Goal: Task Accomplishment & Management: Manage account settings

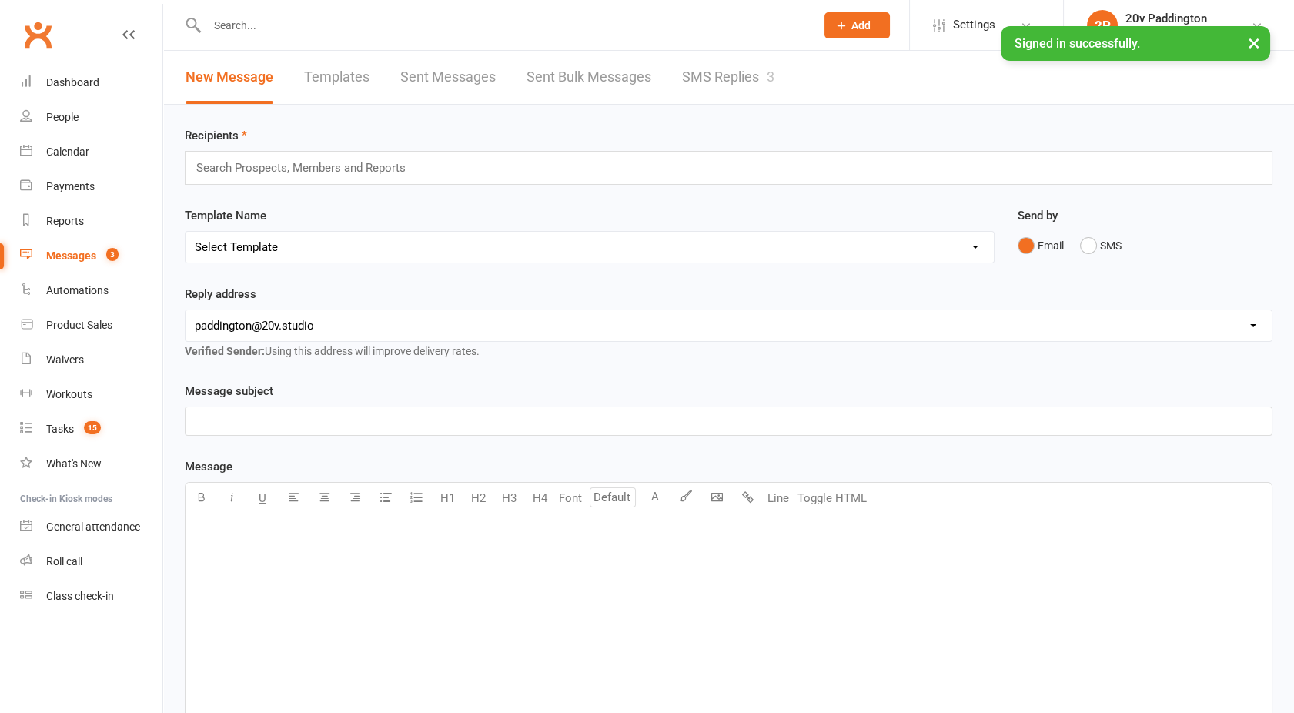
click at [702, 86] on link "SMS Replies 3" at bounding box center [728, 77] width 92 height 53
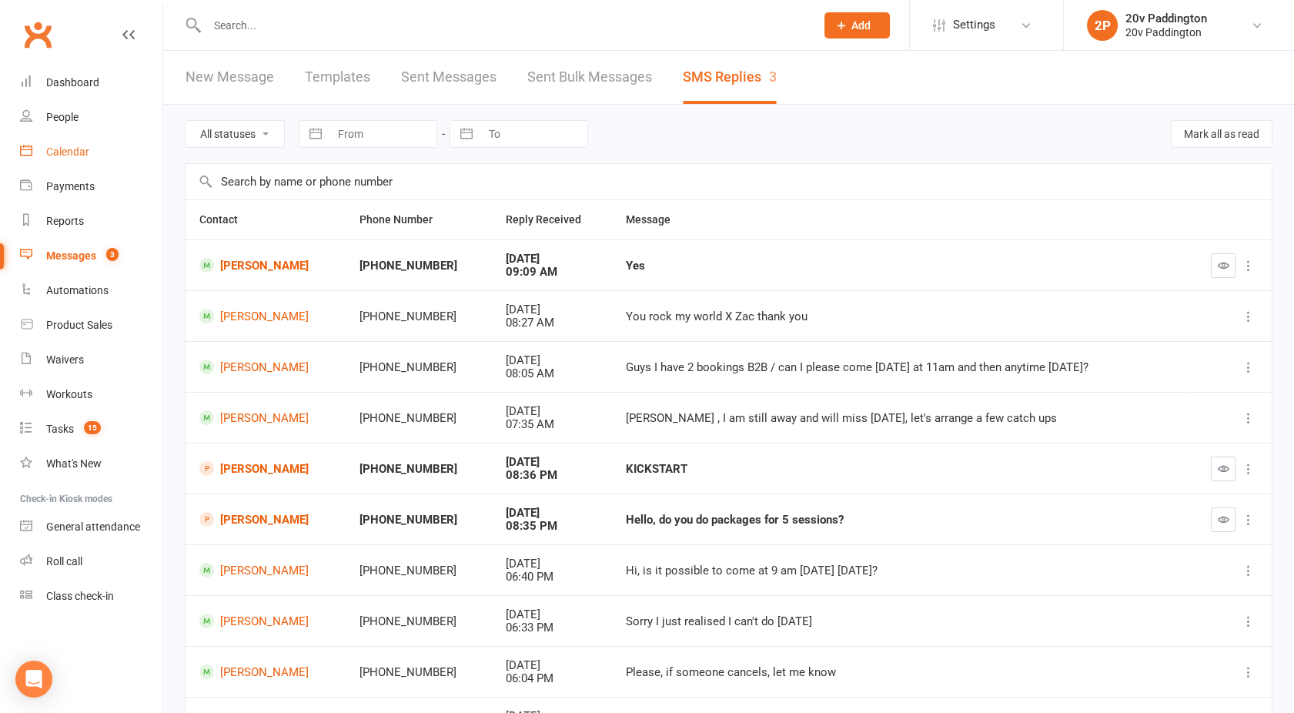
click at [95, 156] on link "Calendar" at bounding box center [91, 152] width 142 height 35
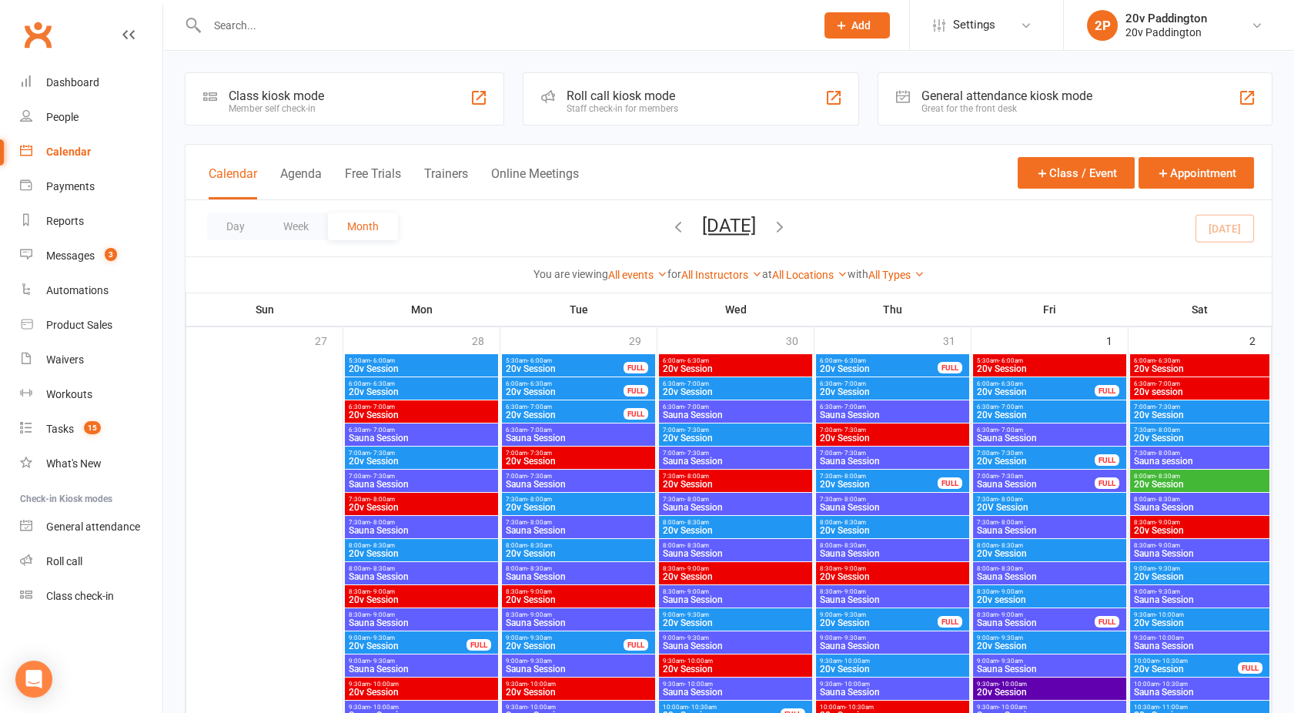
click at [302, 168] on button "Agenda" at bounding box center [301, 182] width 42 height 33
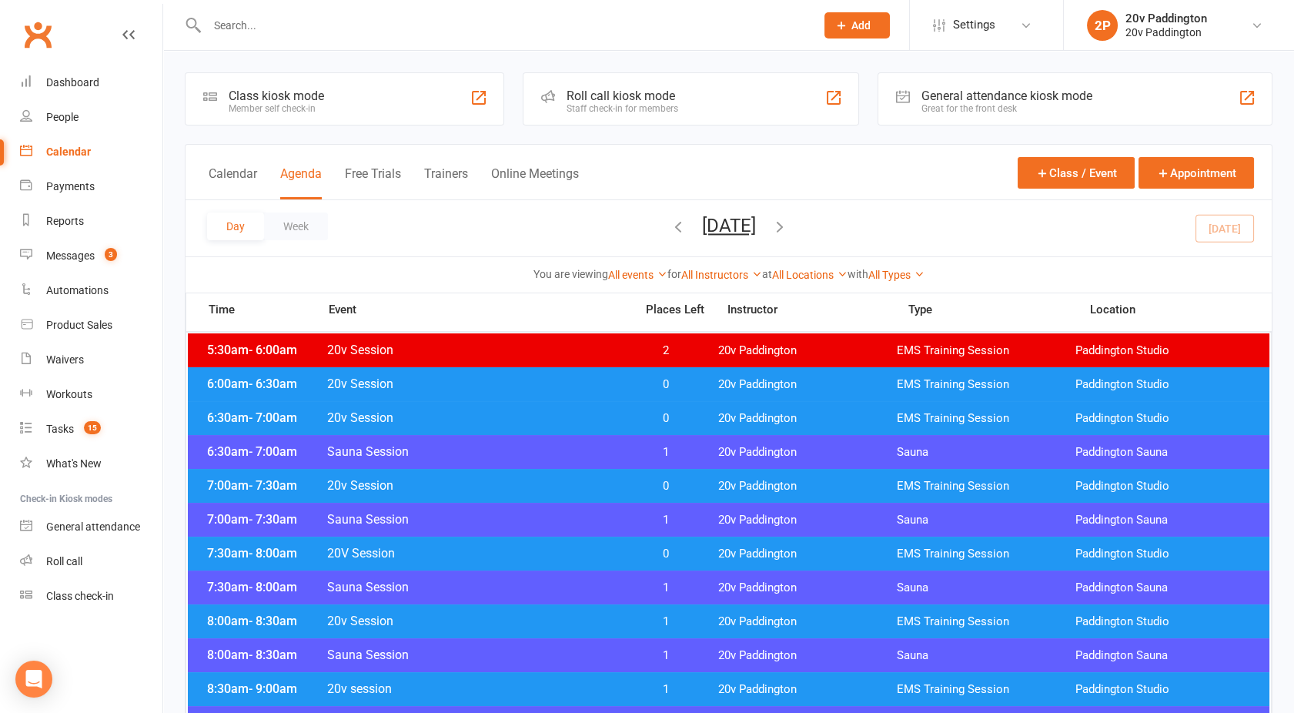
click at [733, 226] on button "[DATE]" at bounding box center [729, 226] width 54 height 22
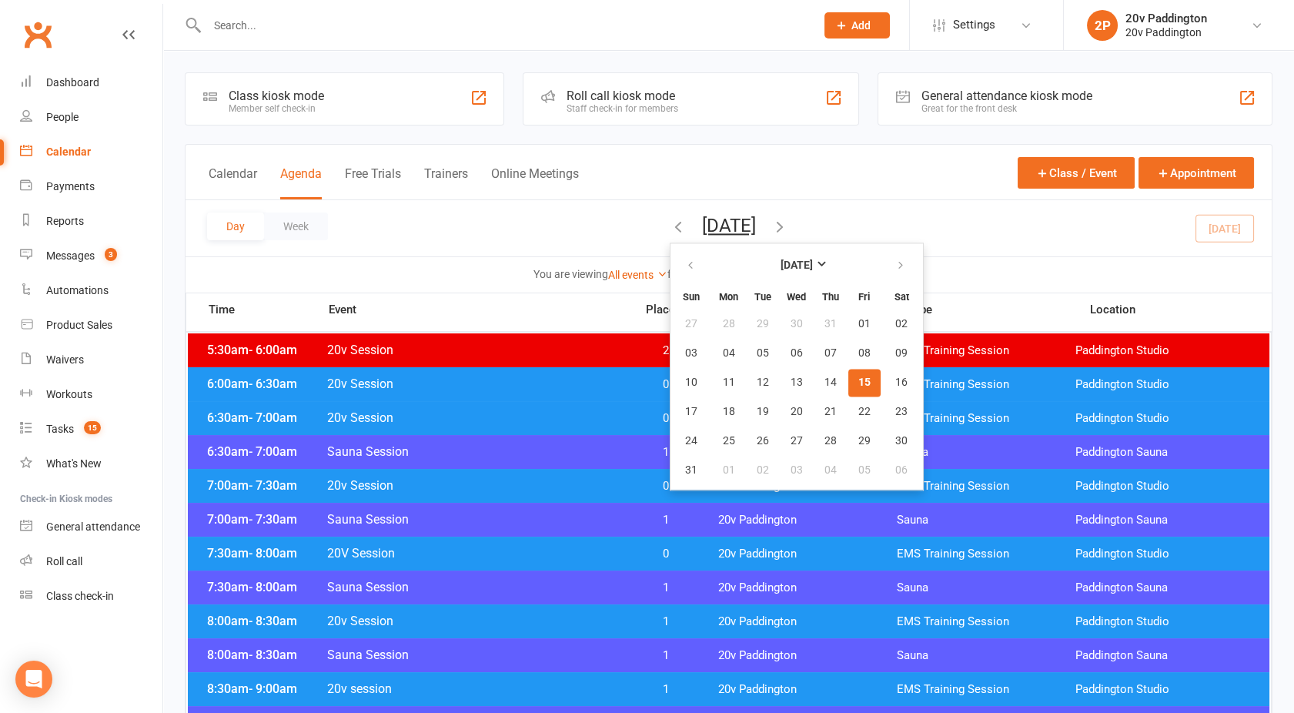
click at [848, 375] on button "15" at bounding box center [864, 383] width 32 height 28
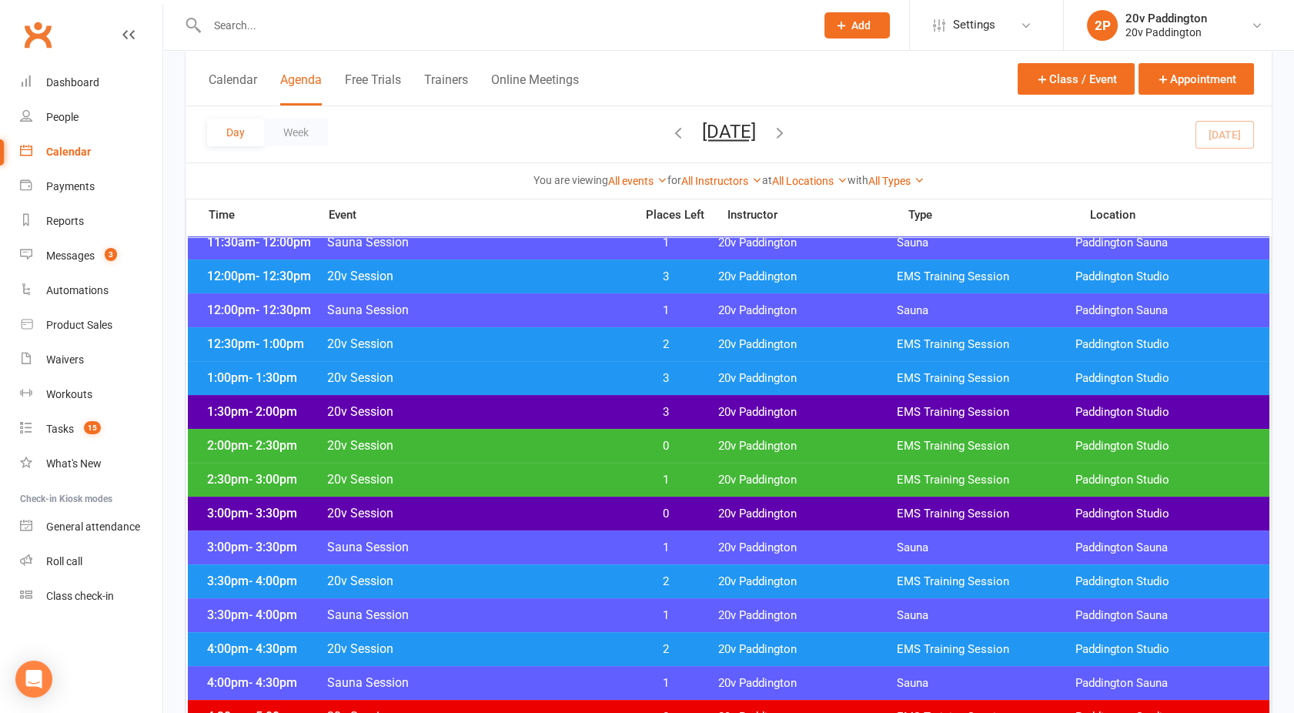
scroll to position [856, 0]
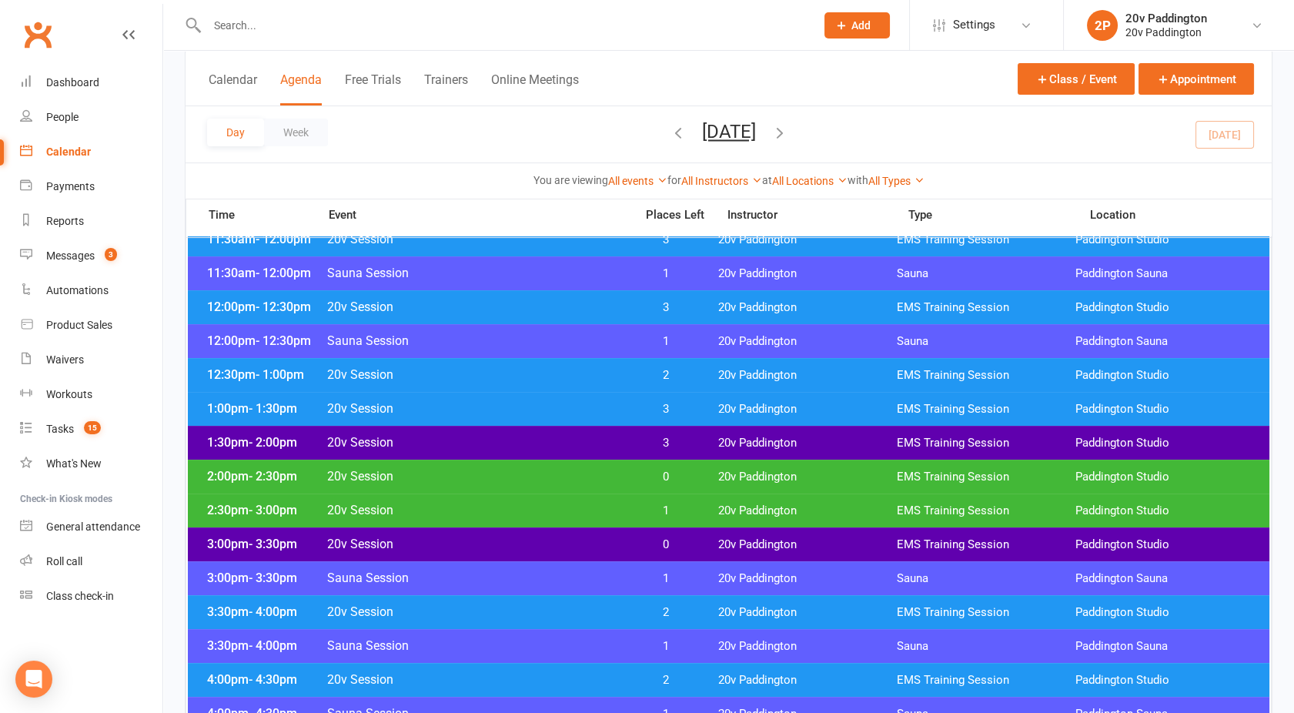
click at [591, 430] on div "1:30pm - 2:00pm 20v Session 3 20v Paddington EMS Training Session [GEOGRAPHIC_D…" at bounding box center [729, 443] width 1082 height 34
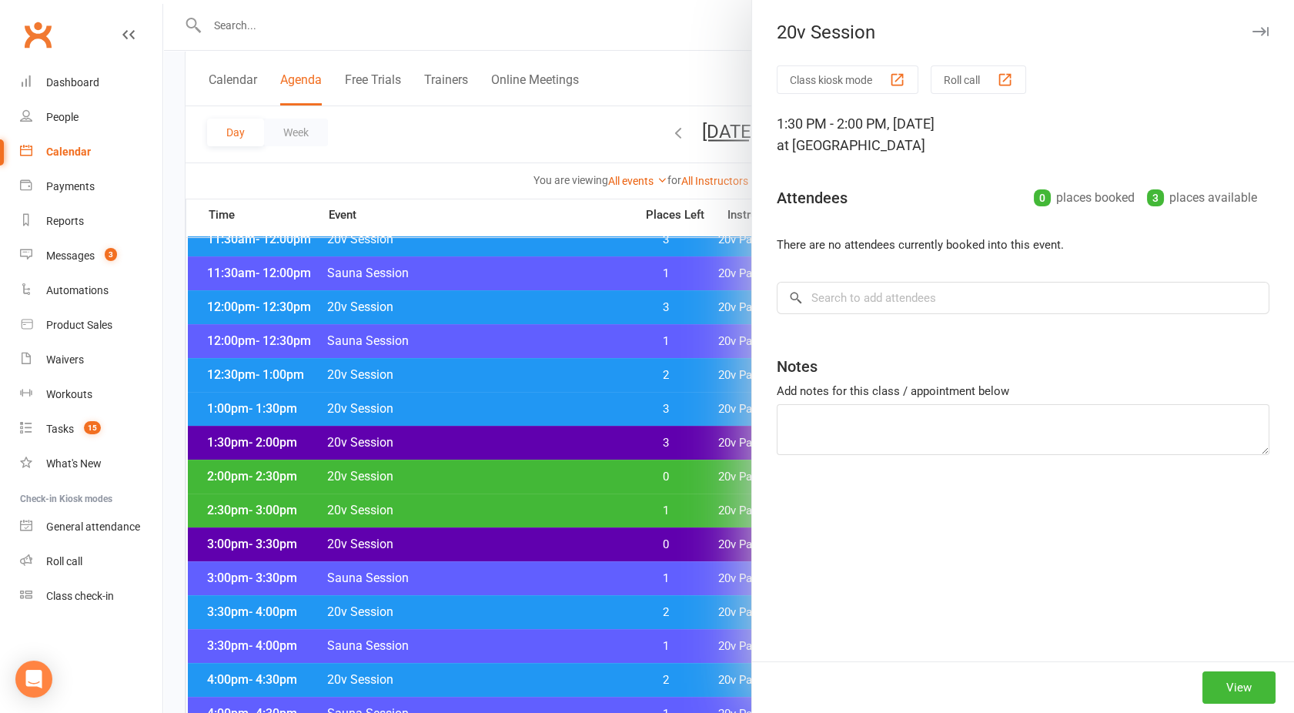
click at [582, 417] on div at bounding box center [728, 356] width 1131 height 713
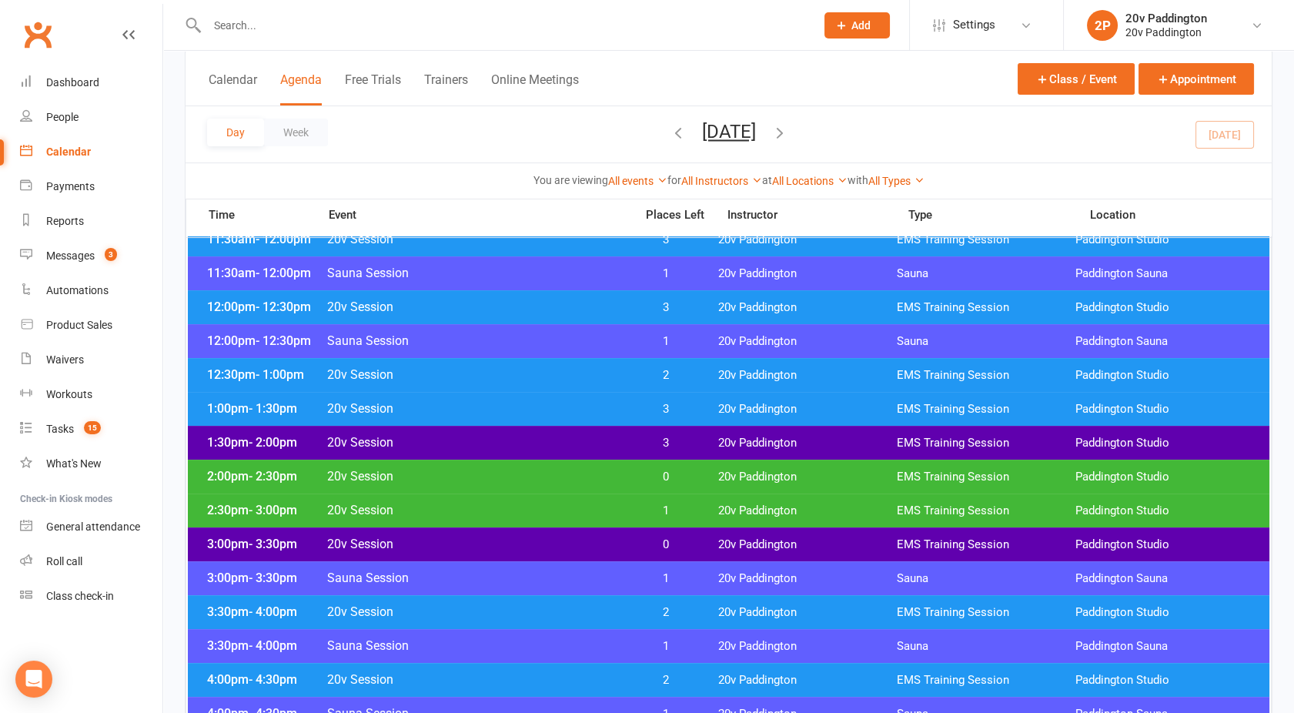
click at [567, 380] on span "20v Session" at bounding box center [475, 374] width 299 height 15
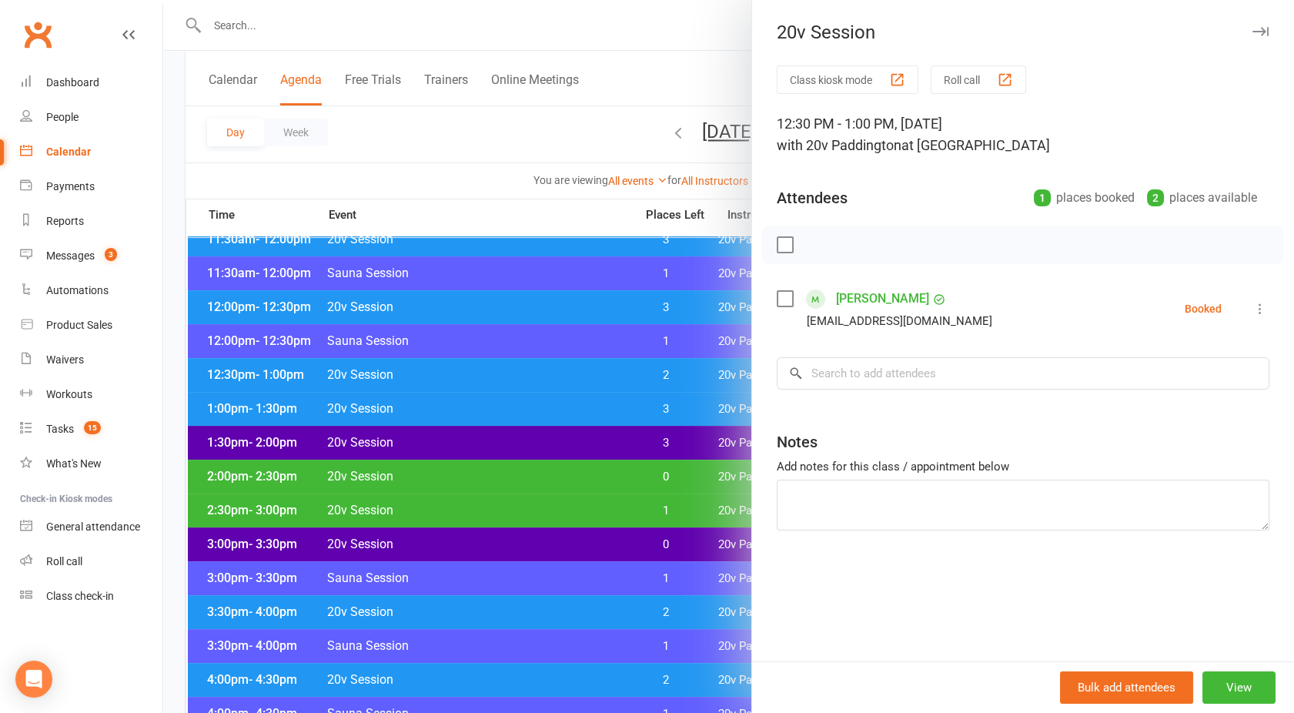
click at [567, 380] on div at bounding box center [728, 356] width 1131 height 713
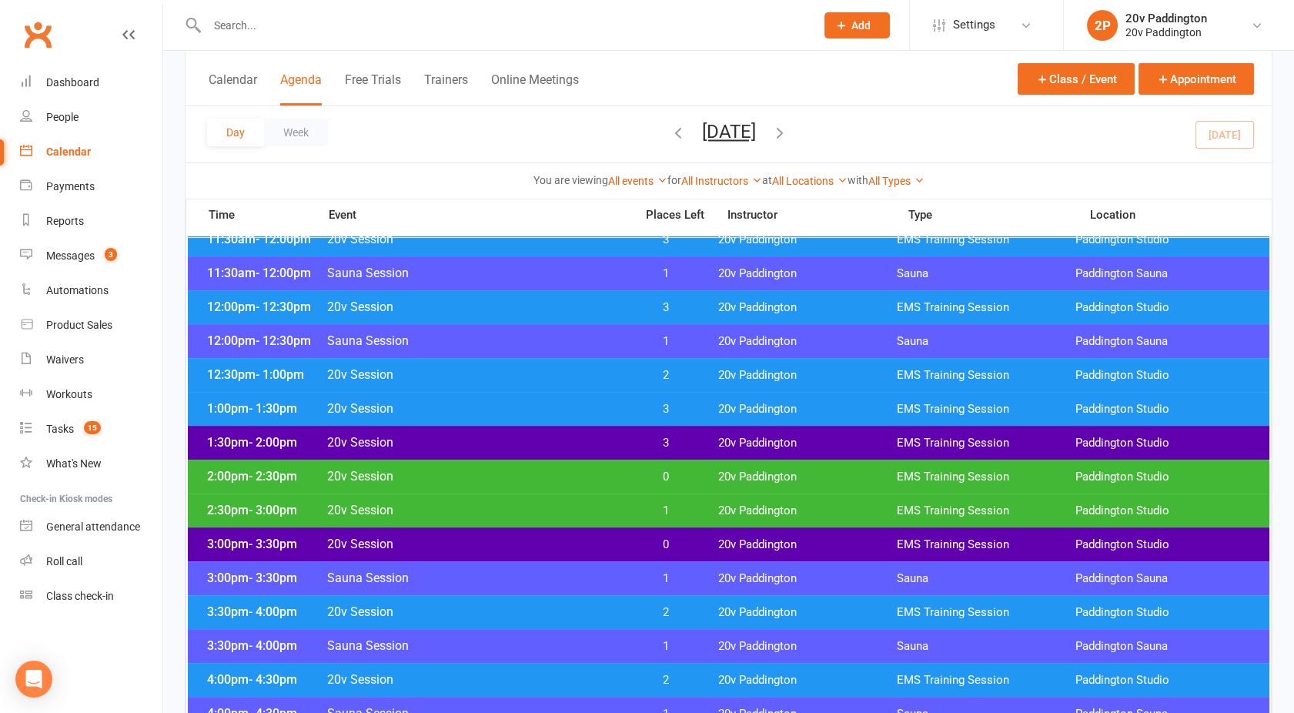
click at [532, 308] on span "20v Session" at bounding box center [475, 306] width 299 height 15
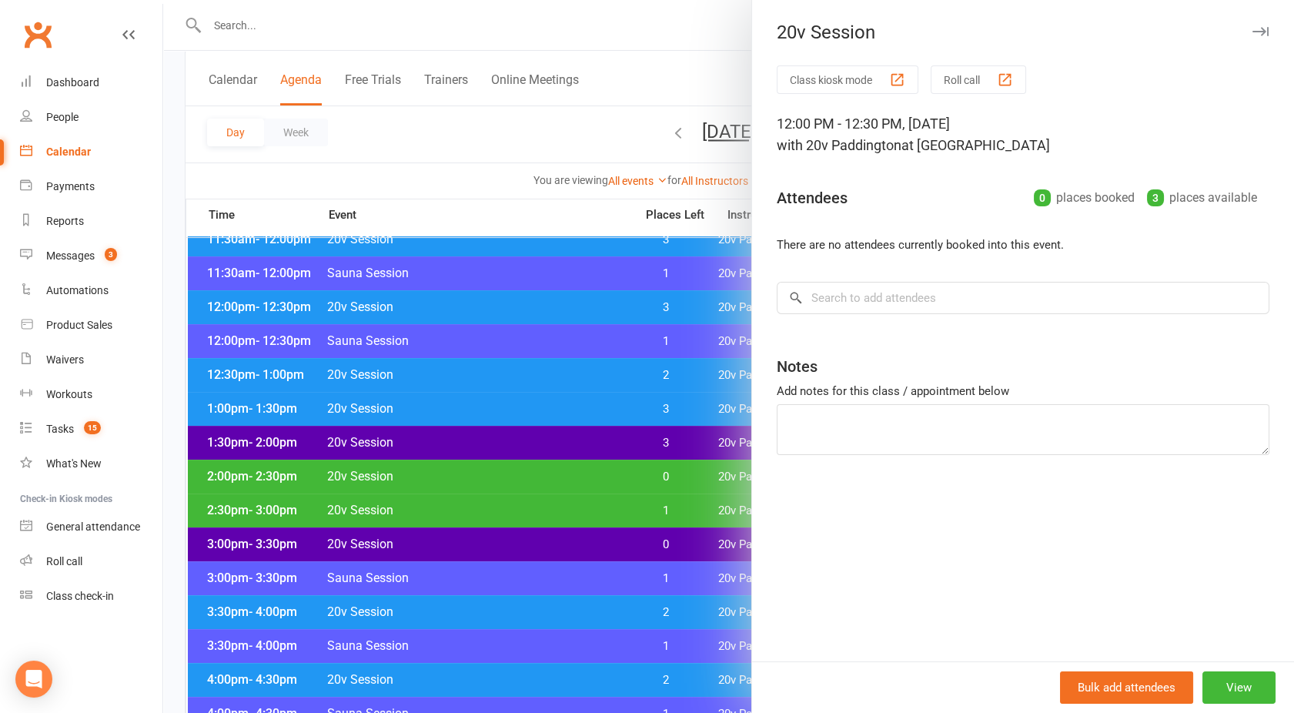
click at [532, 308] on div at bounding box center [728, 356] width 1131 height 713
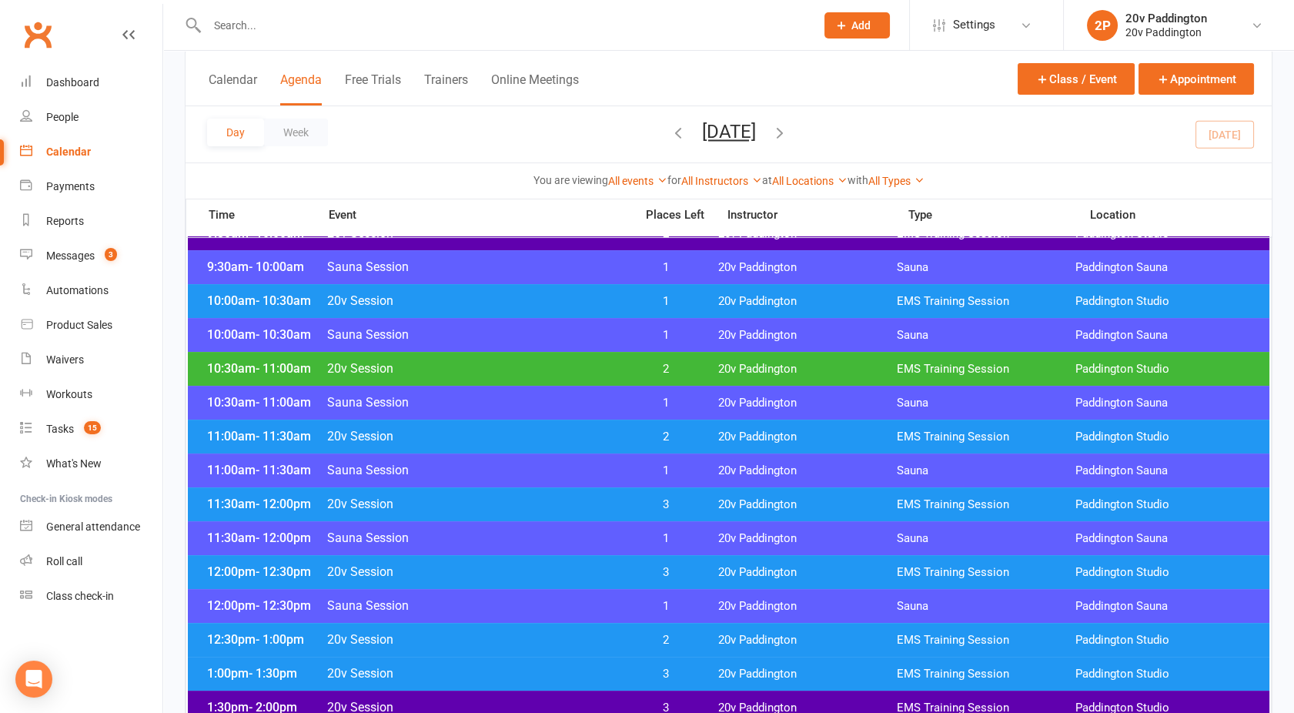
scroll to position [604, 0]
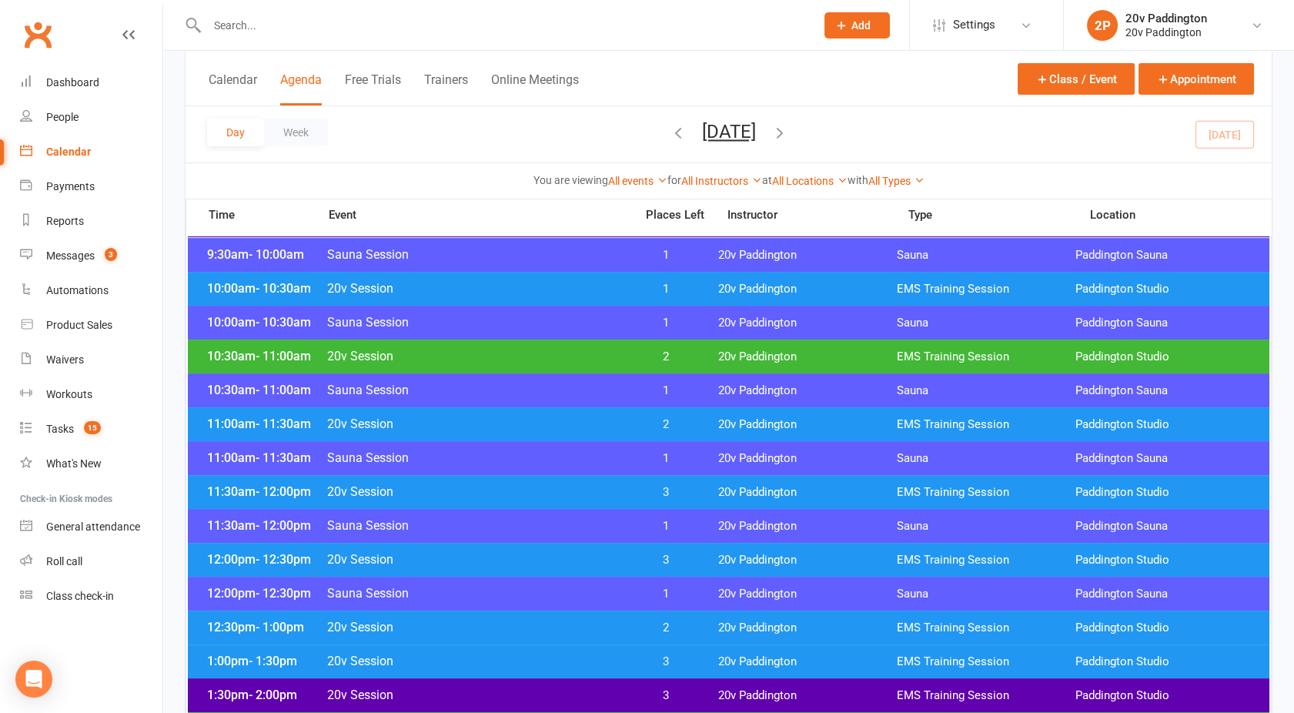
click at [496, 355] on span "20v Session" at bounding box center [475, 356] width 299 height 15
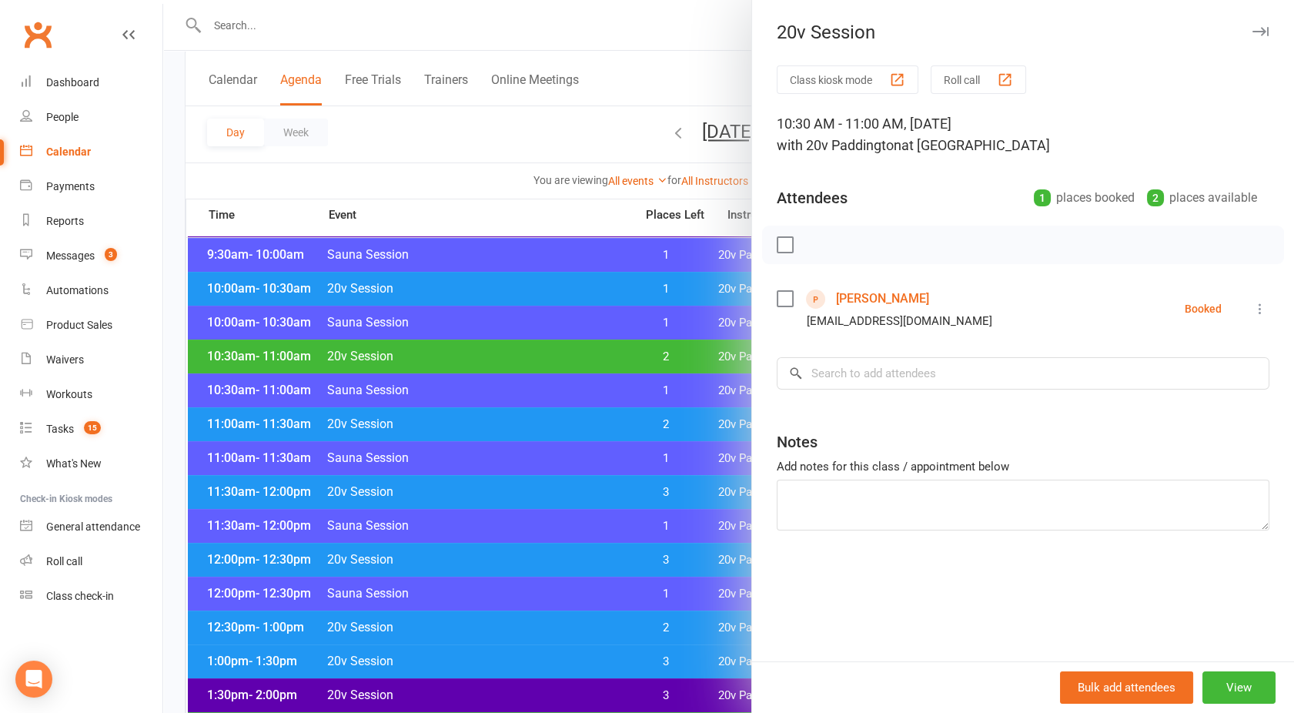
click at [496, 355] on div at bounding box center [728, 356] width 1131 height 713
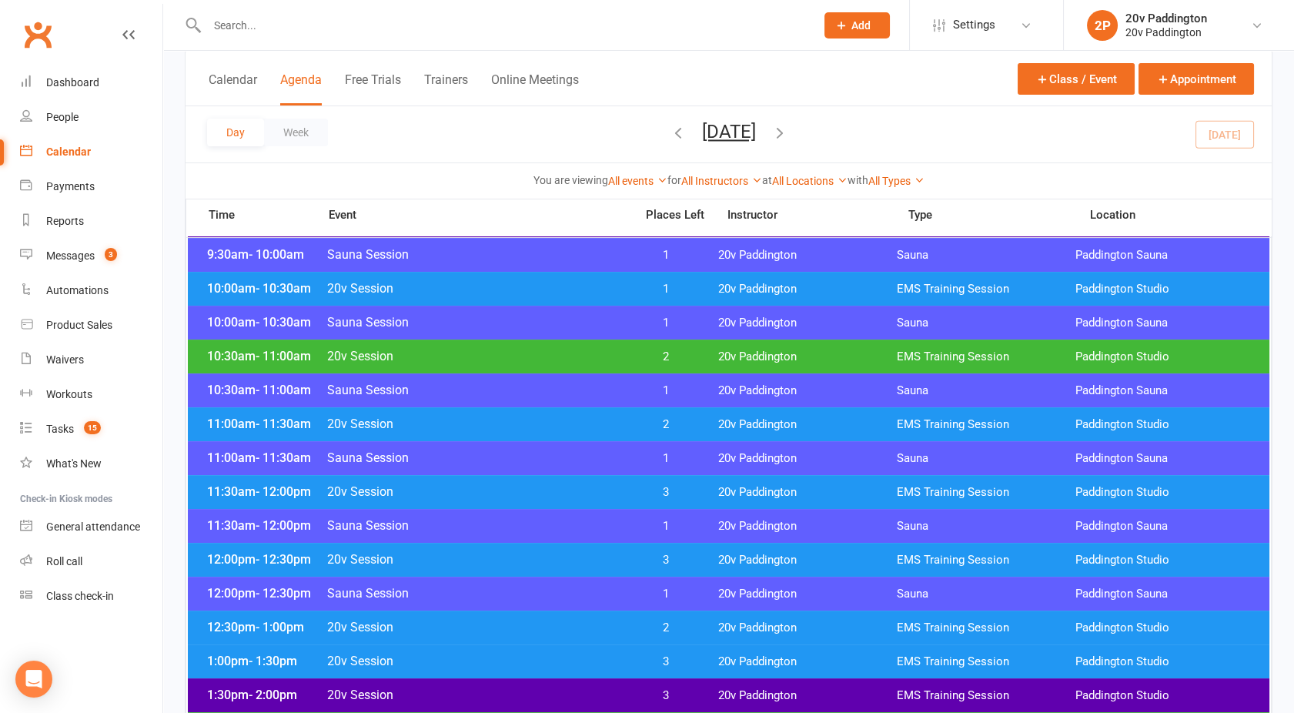
click at [507, 429] on span "20v Session" at bounding box center [475, 424] width 299 height 15
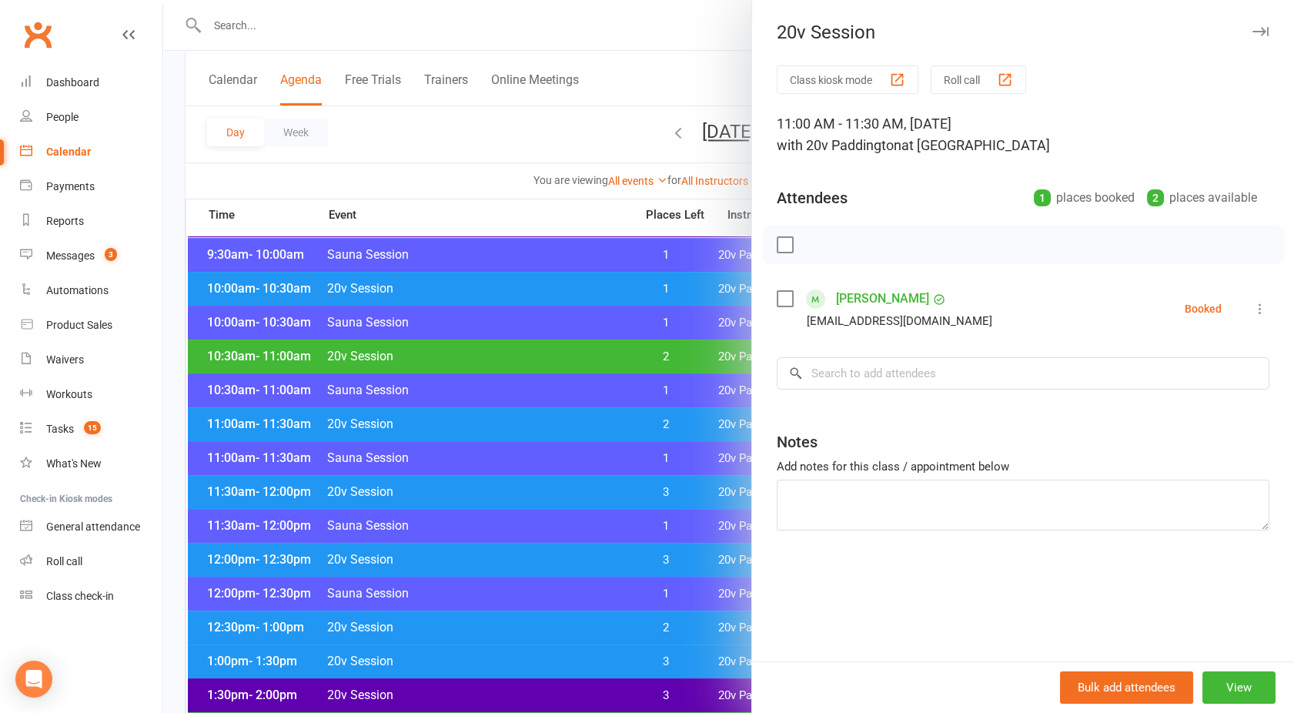
click at [507, 429] on div at bounding box center [728, 356] width 1131 height 713
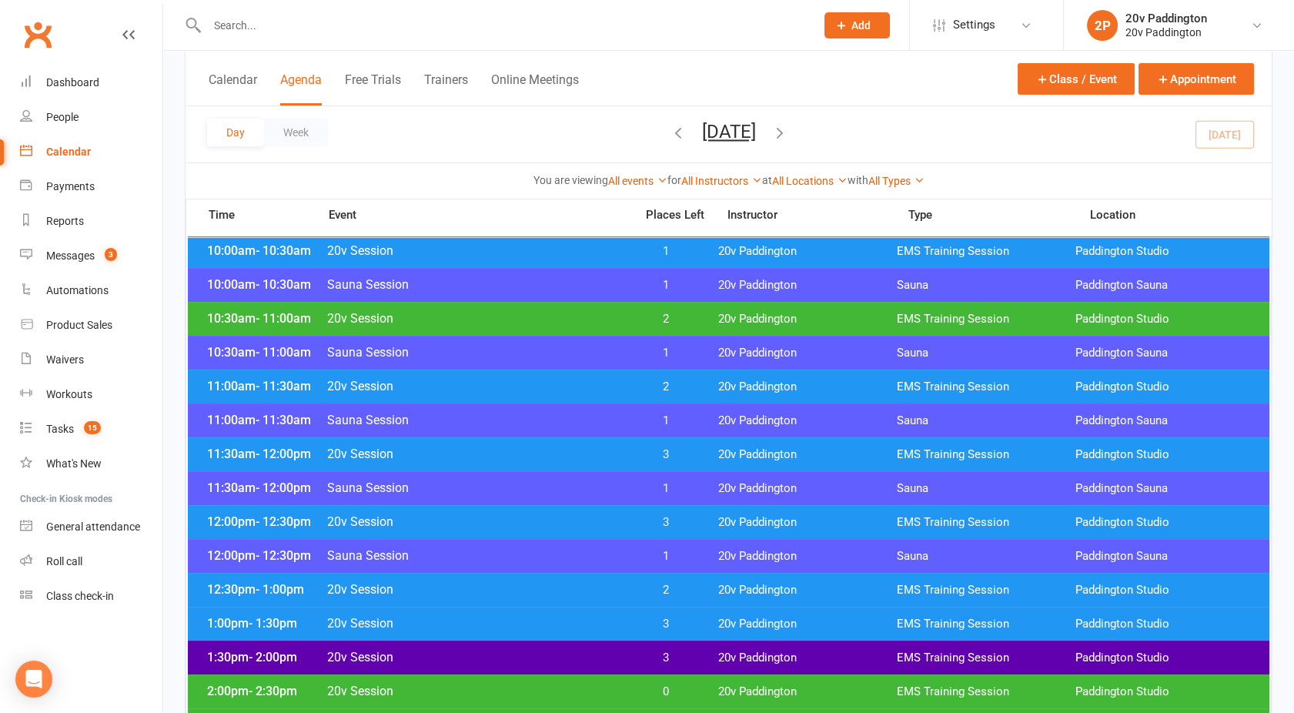
scroll to position [667, 0]
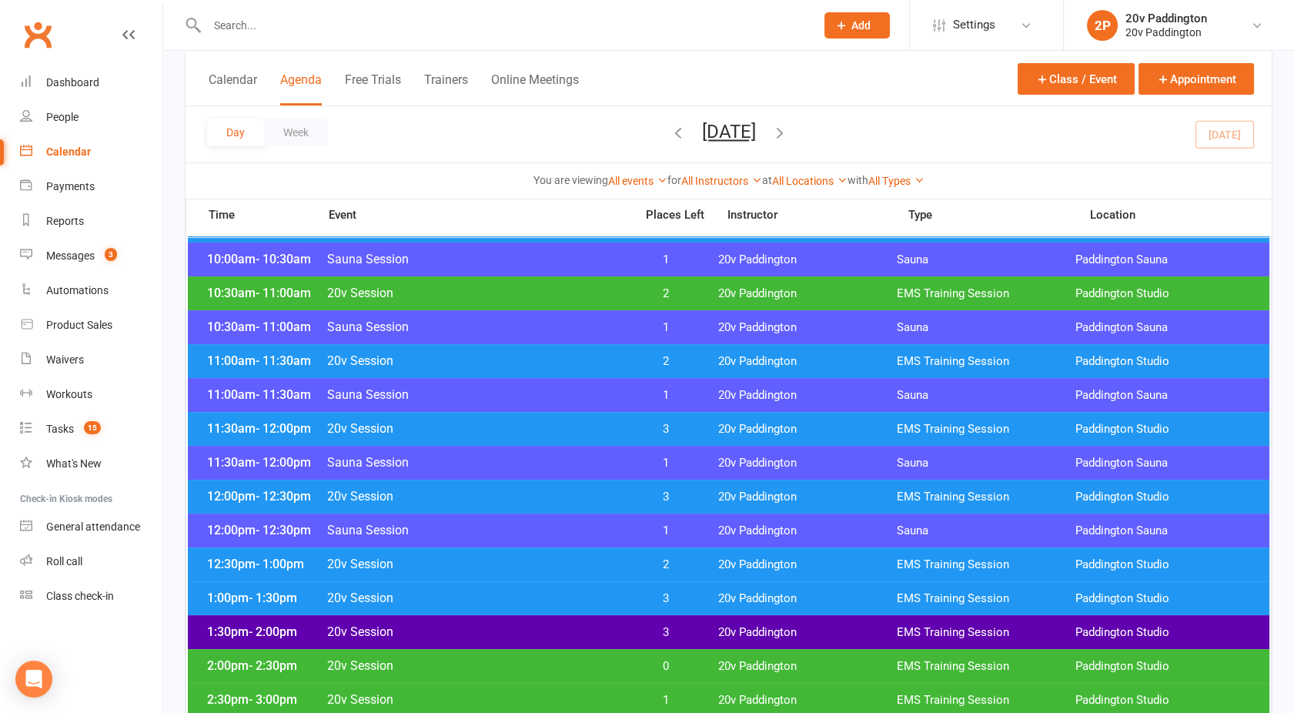
click at [517, 293] on span "20v Session" at bounding box center [475, 293] width 299 height 15
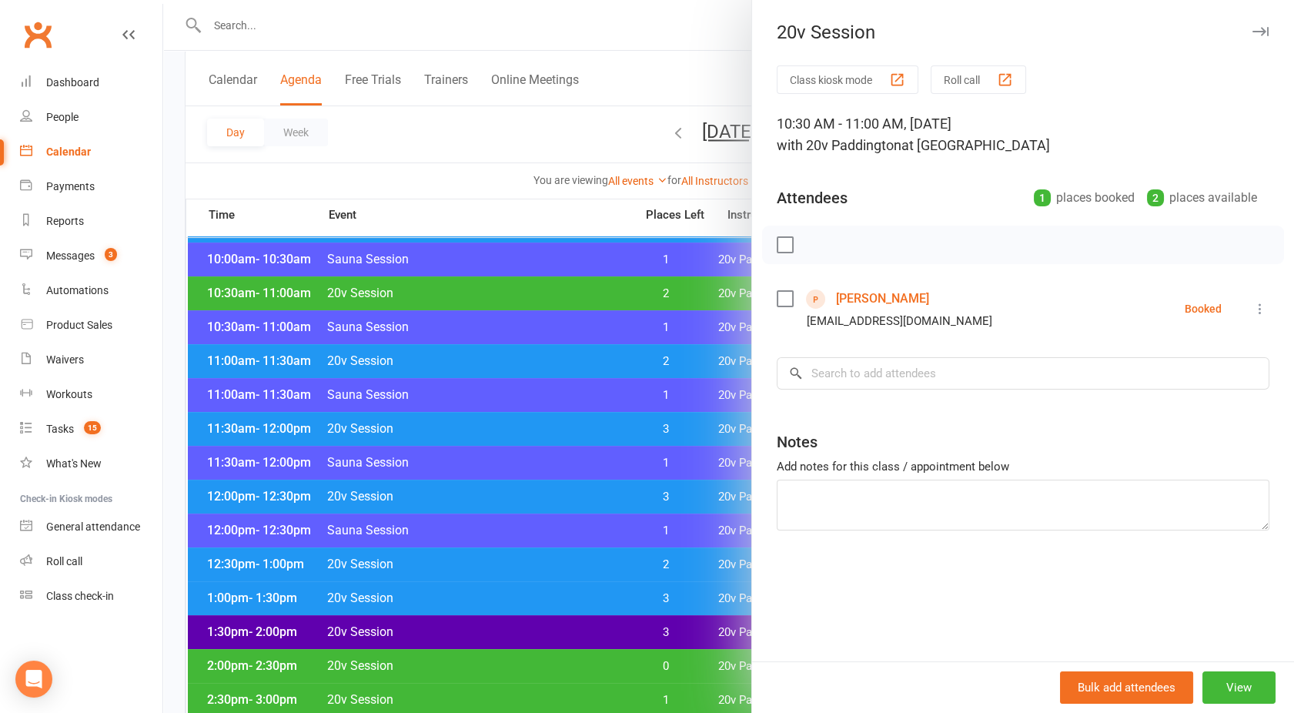
click at [872, 292] on link "[PERSON_NAME]" at bounding box center [882, 298] width 93 height 25
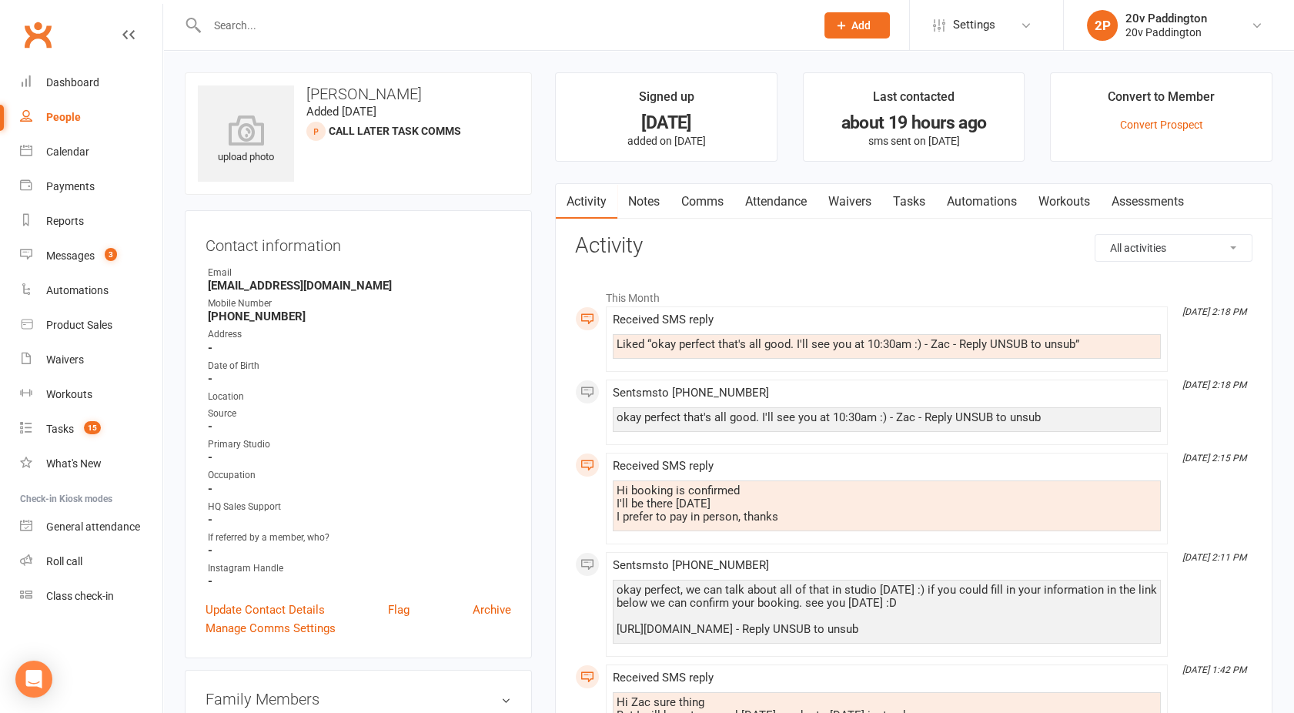
click at [709, 192] on link "Comms" at bounding box center [703, 201] width 64 height 35
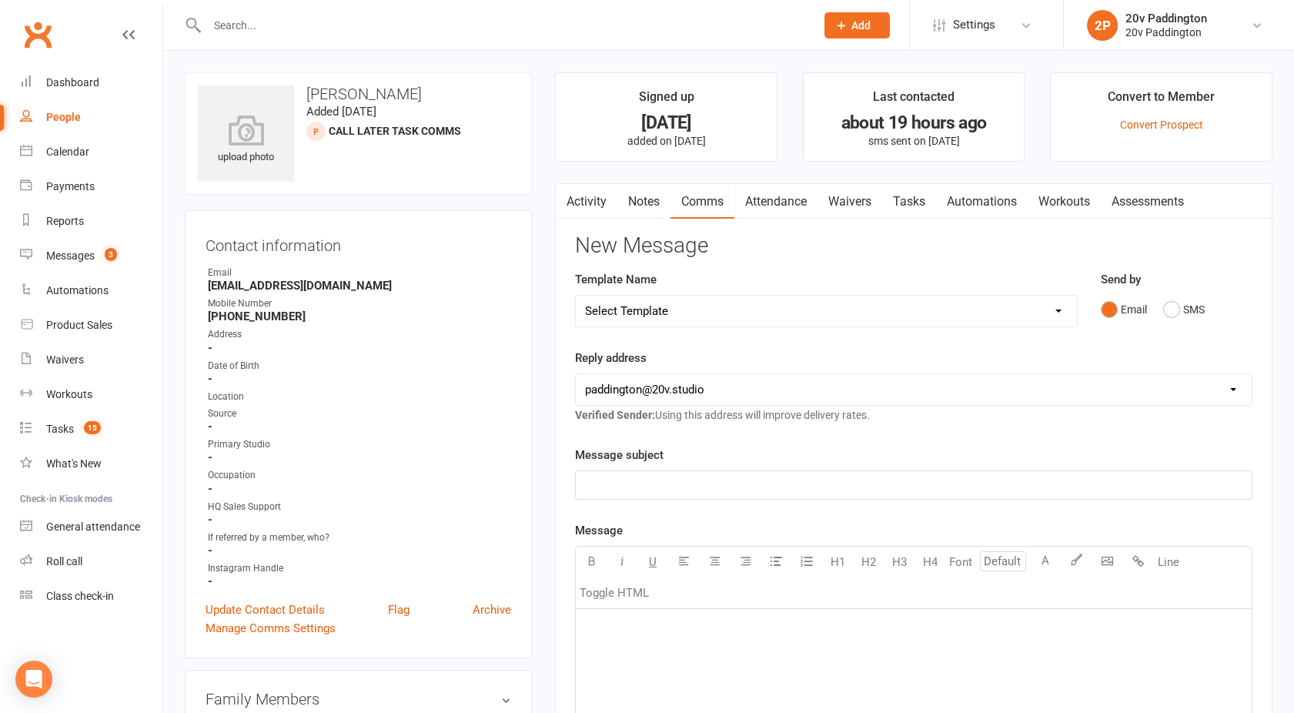
click at [995, 327] on div "Template Name Select Template [Email] 20v Referral Bonus [SMS] Free Trial Link …" at bounding box center [827, 309] width 526 height 79
click at [944, 308] on select "Select Template [Email] 20v Referral Bonus [SMS] Free Trial Link [SMS] Haven’t …" at bounding box center [826, 311] width 501 height 31
select select "4"
click at [576, 296] on select "Select Template [Email] 20v Referral Bonus [SMS] Free Trial Link [SMS] Haven’t …" at bounding box center [826, 311] width 501 height 31
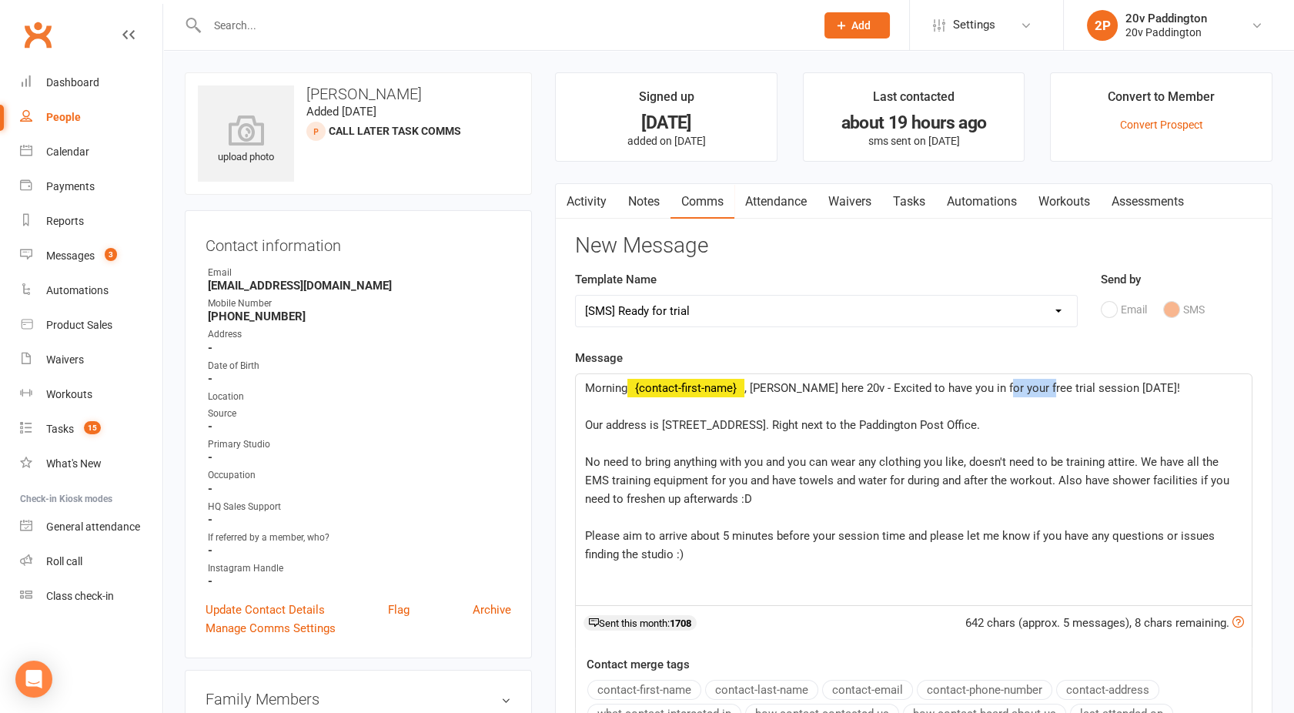
drag, startPoint x: 1029, startPoint y: 388, endPoint x: 991, endPoint y: 386, distance: 38.5
click at [991, 386] on span ", [PERSON_NAME] here 20v - Excited to have you in for your free trial session […" at bounding box center [962, 388] width 436 height 14
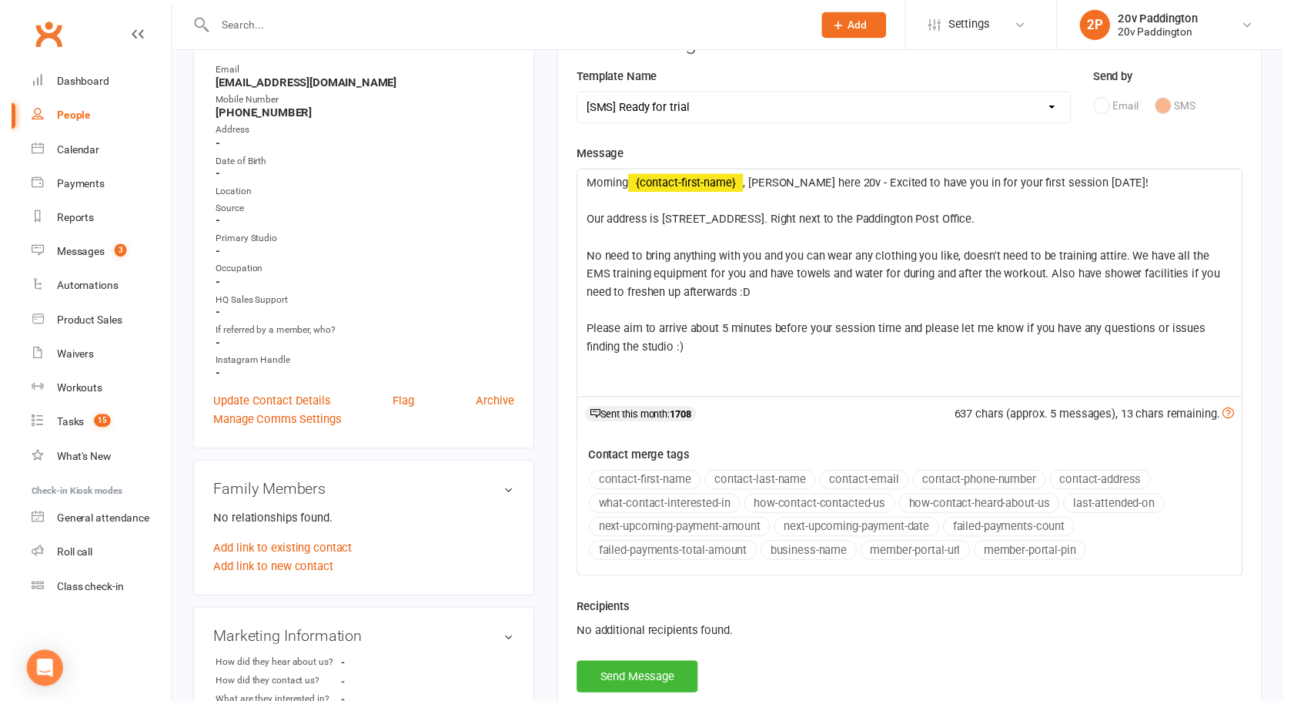
scroll to position [219, 0]
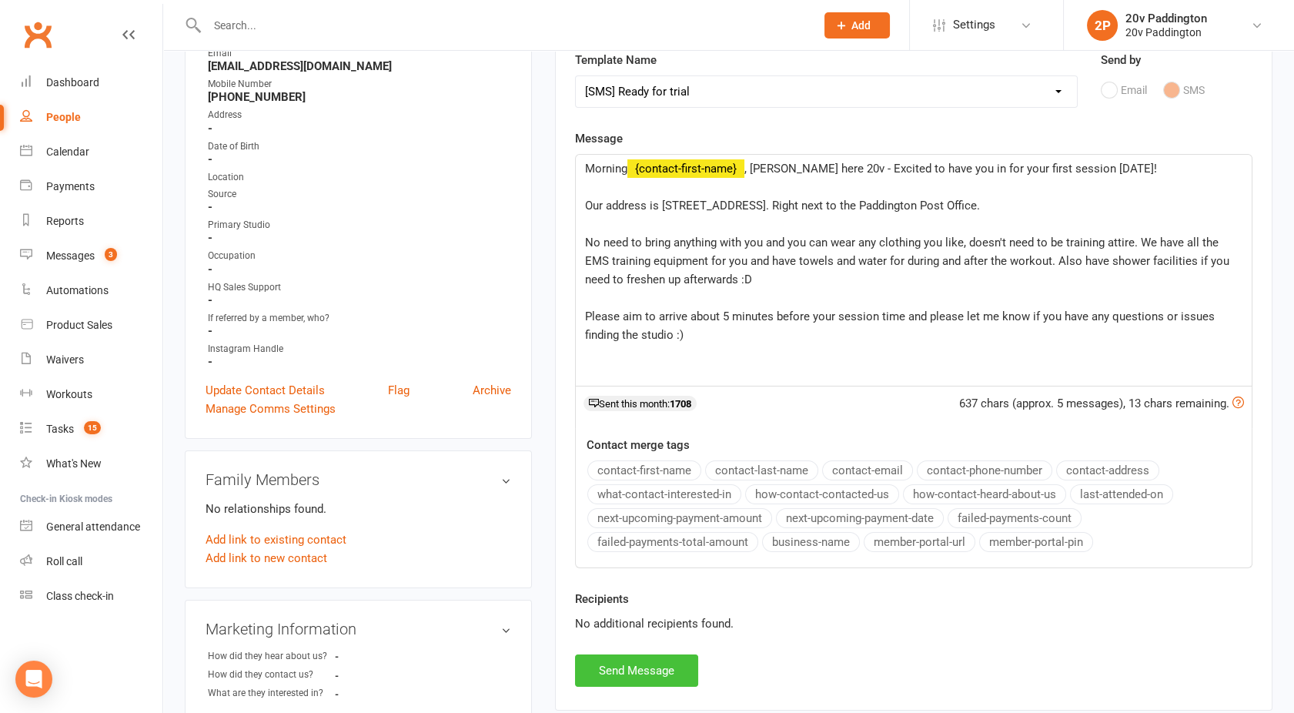
click at [618, 670] on button "Send Message" at bounding box center [636, 670] width 123 height 32
select select
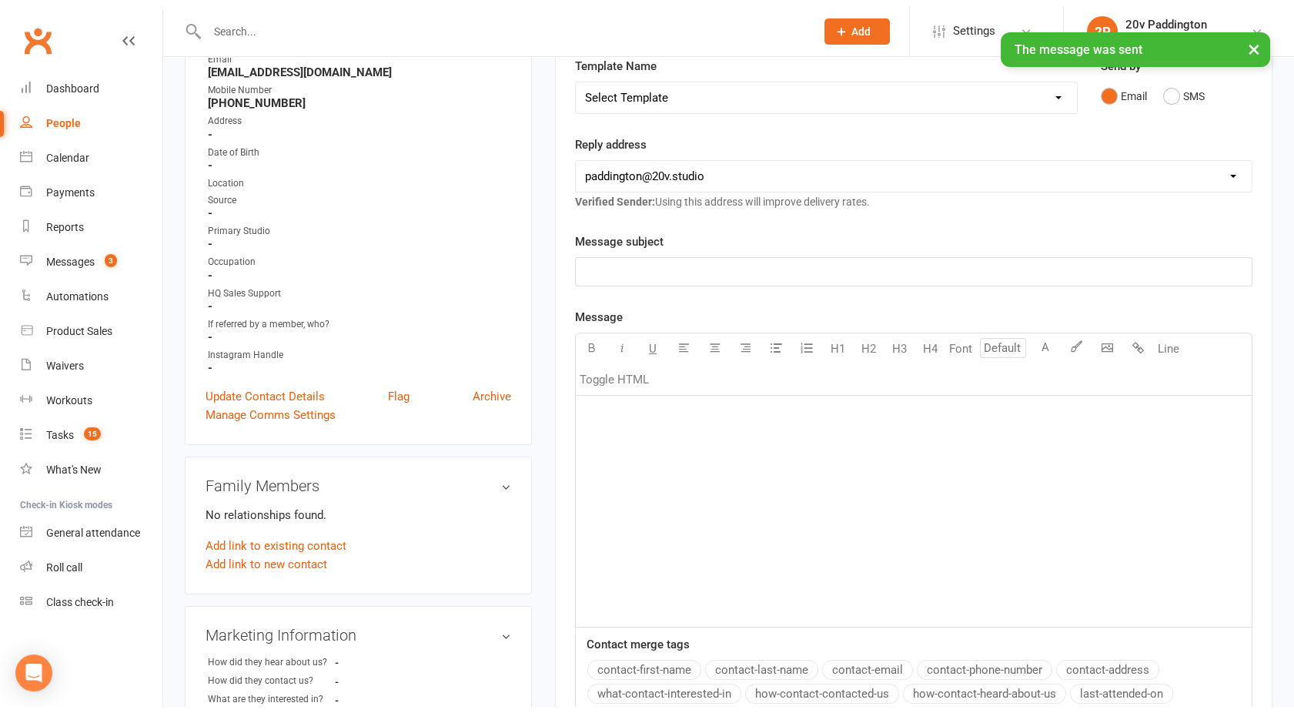
scroll to position [0, 0]
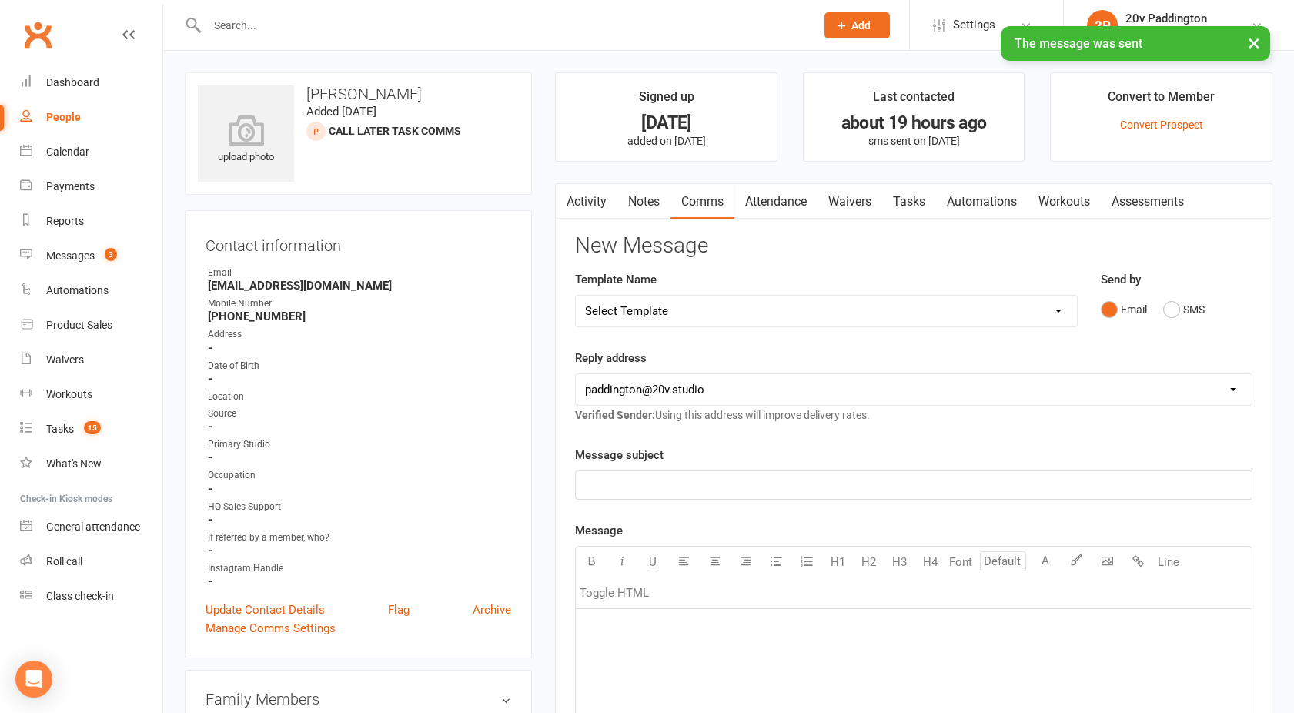
click at [590, 209] on link "Activity" at bounding box center [587, 201] width 62 height 35
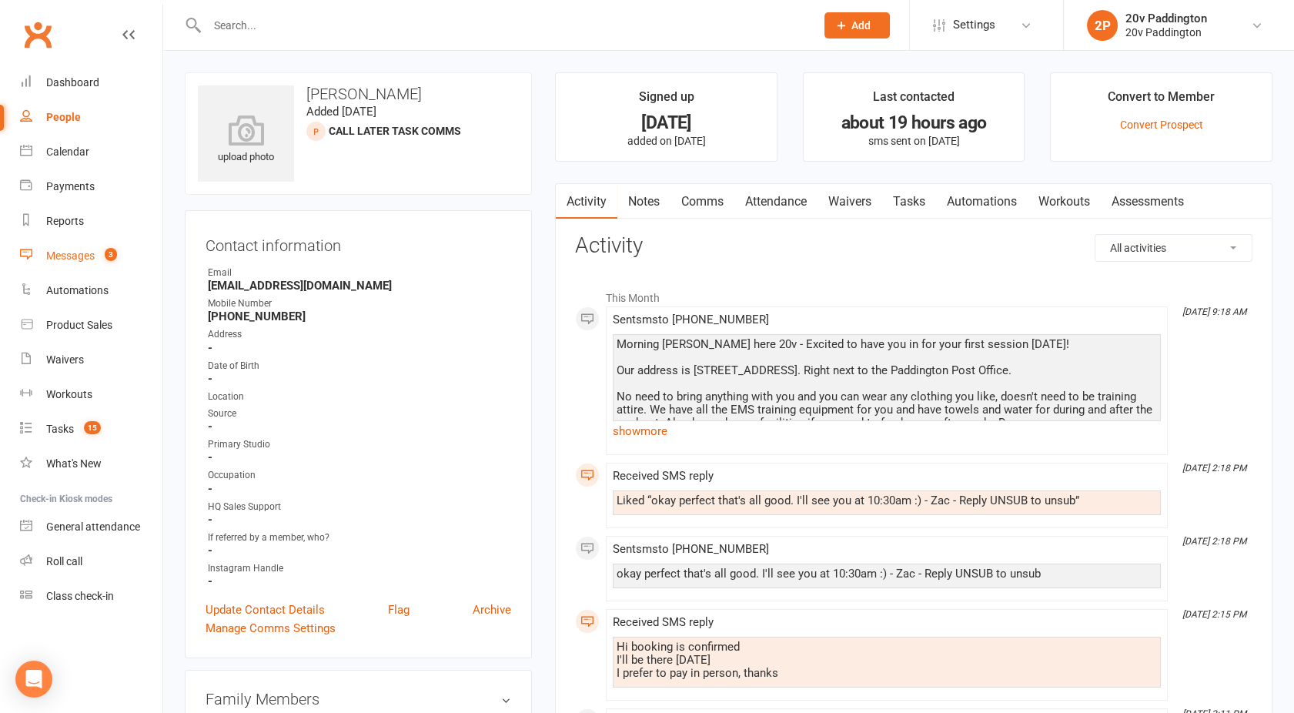
click at [75, 247] on link "Messages 3" at bounding box center [91, 256] width 142 height 35
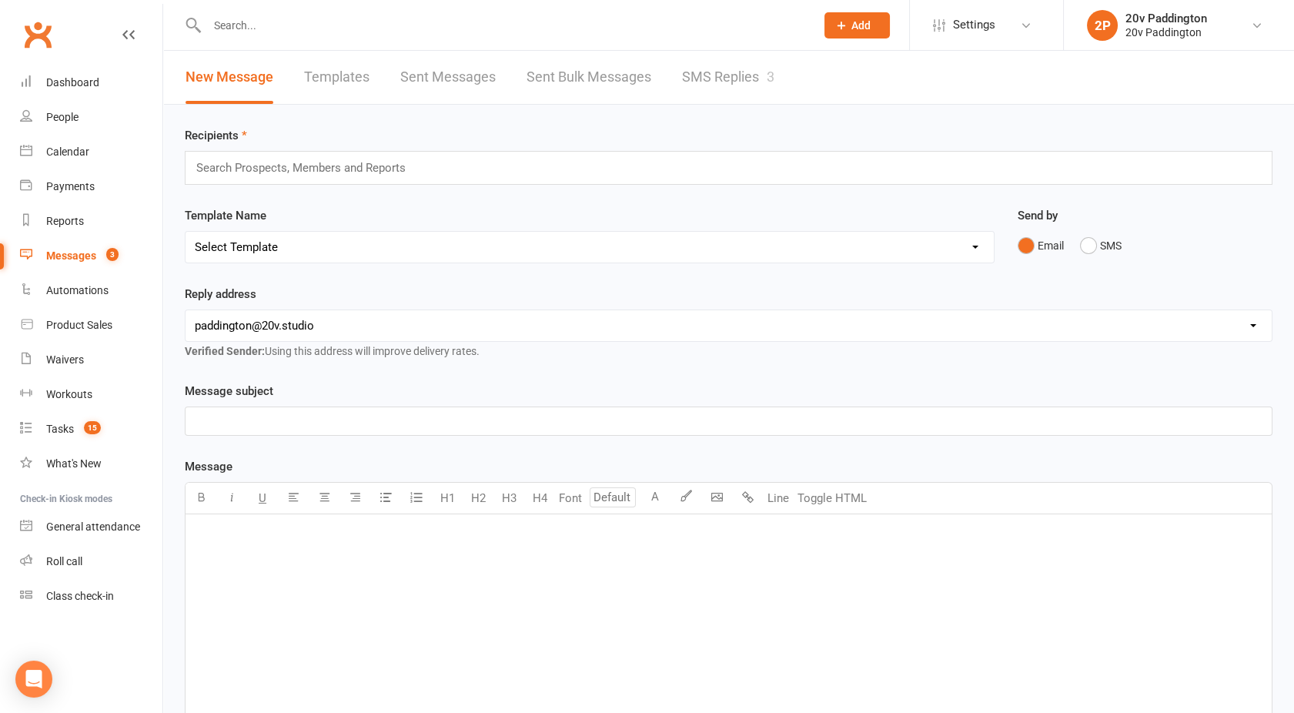
click at [721, 65] on link "SMS Replies 3" at bounding box center [728, 77] width 92 height 53
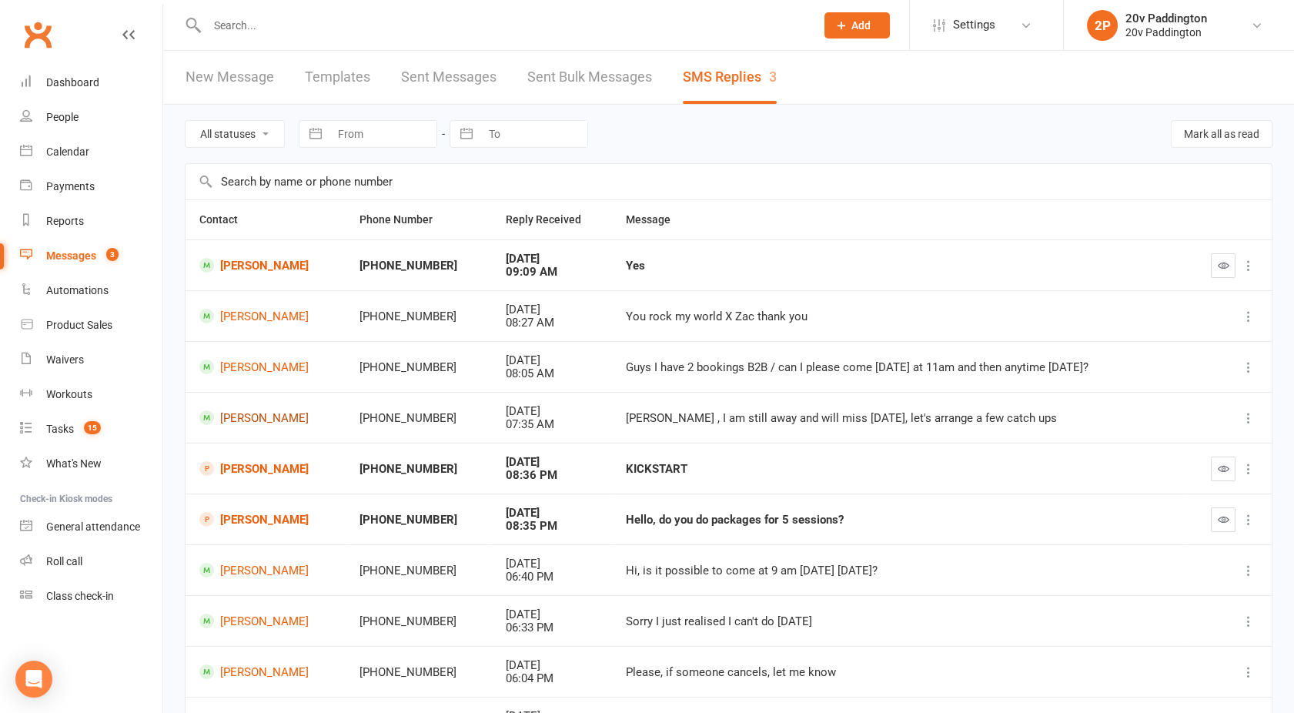
click at [278, 416] on link "[PERSON_NAME]" at bounding box center [265, 417] width 132 height 15
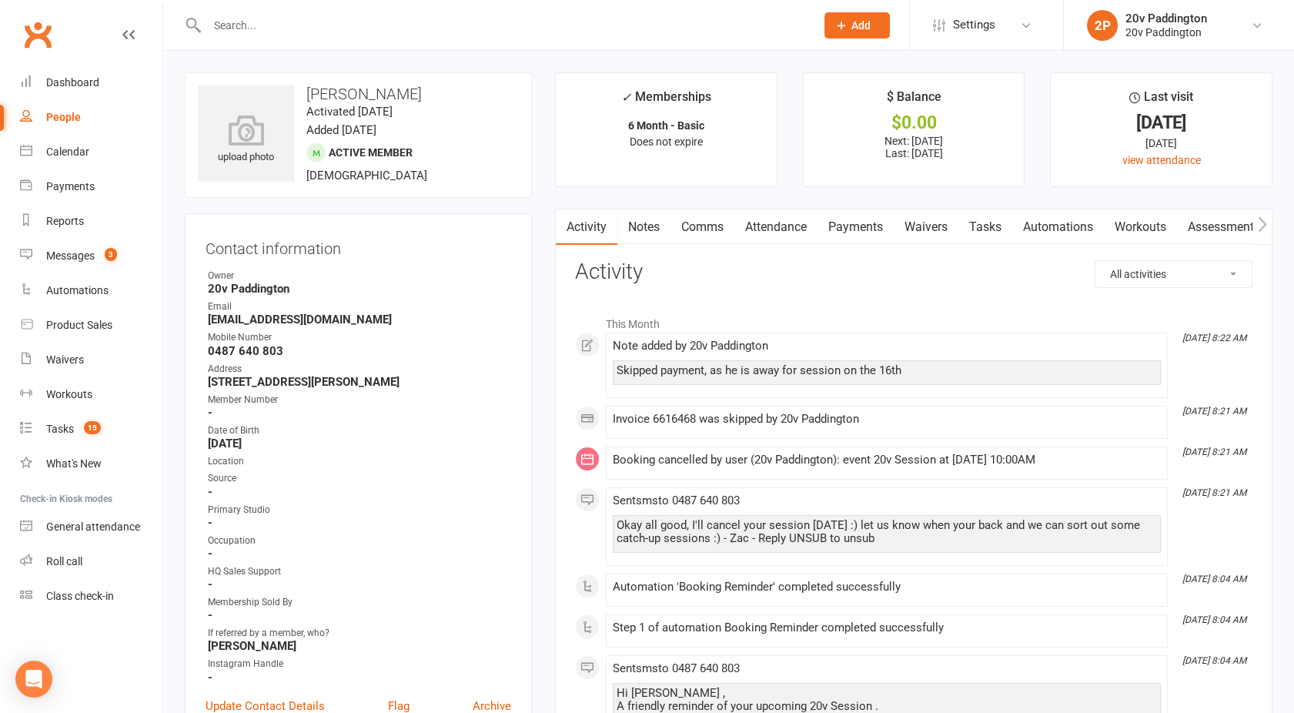
click at [857, 226] on link "Payments" at bounding box center [856, 226] width 76 height 35
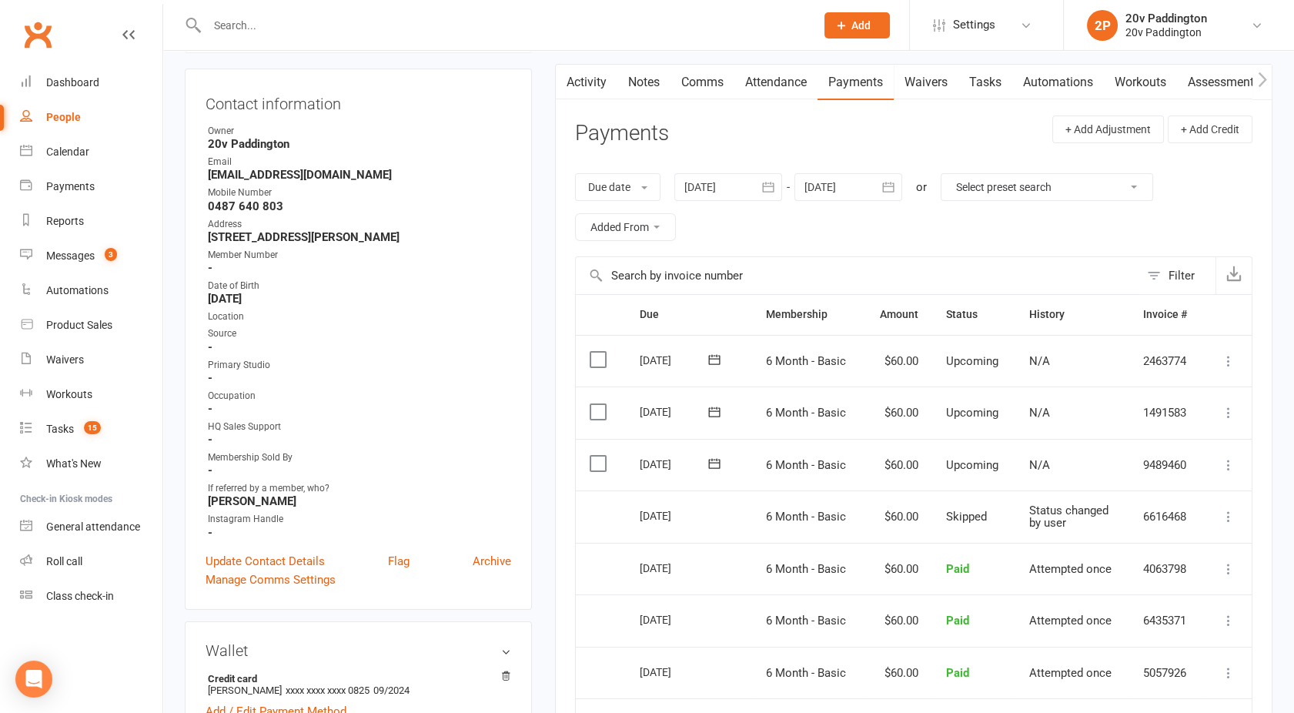
scroll to position [145, 0]
click at [565, 86] on icon "button" at bounding box center [565, 80] width 9 height 16
click at [577, 85] on link "Activity" at bounding box center [587, 82] width 62 height 35
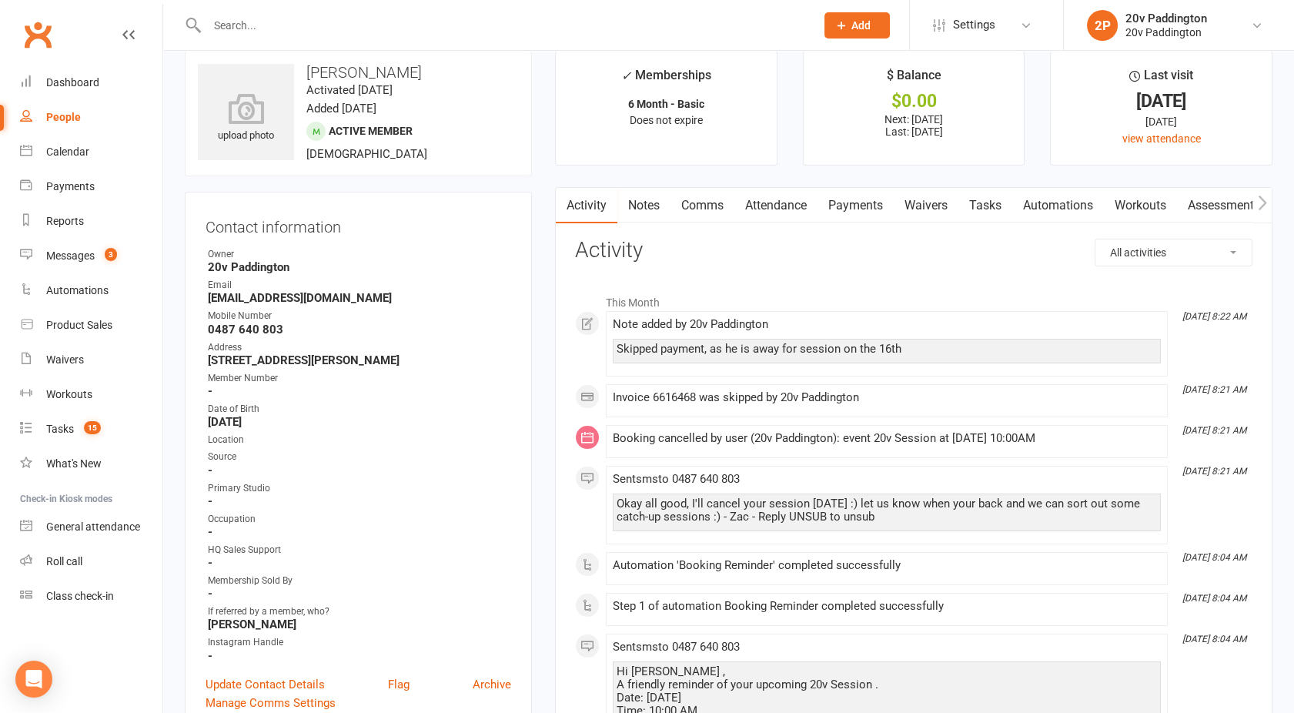
scroll to position [22, 0]
click at [654, 206] on link "Notes" at bounding box center [643, 205] width 53 height 35
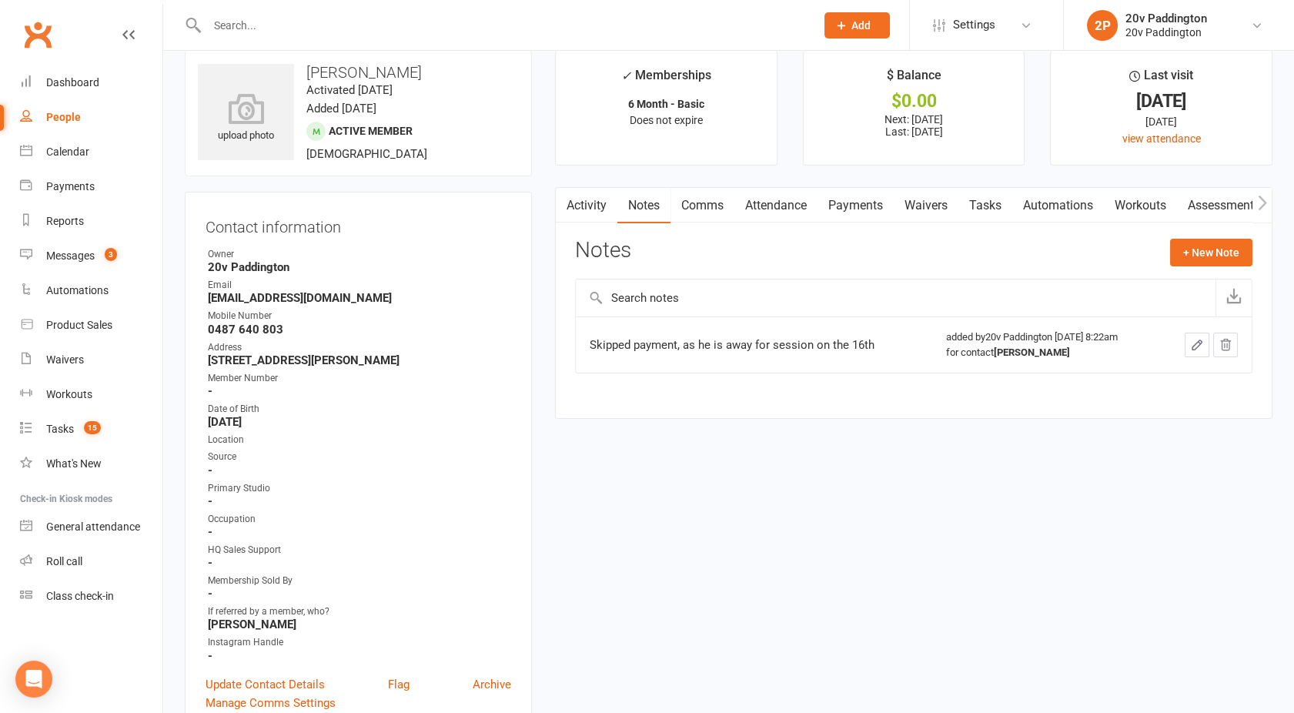
click at [1226, 338] on icon "button" at bounding box center [1226, 345] width 14 height 14
click at [851, 202] on link "Payments" at bounding box center [856, 205] width 76 height 35
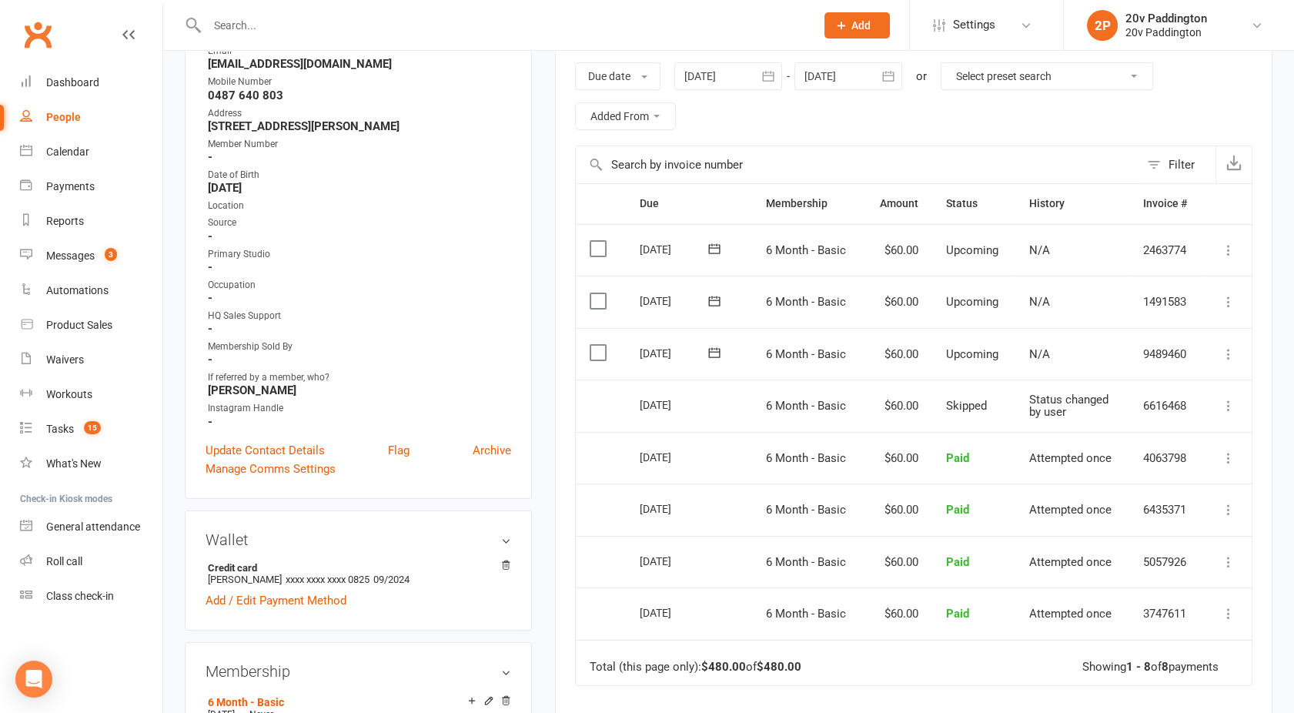
scroll to position [257, 0]
click at [1226, 403] on icon at bounding box center [1228, 403] width 15 height 15
drag, startPoint x: 1148, startPoint y: 517, endPoint x: 735, endPoint y: 73, distance: 605.8
click at [1148, 517] on link "Change to upcoming" at bounding box center [1161, 526] width 152 height 31
